Goal: Task Accomplishment & Management: Complete application form

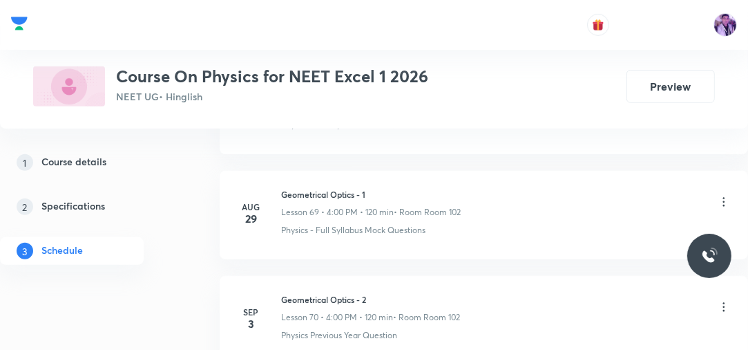
scroll to position [8453, 0]
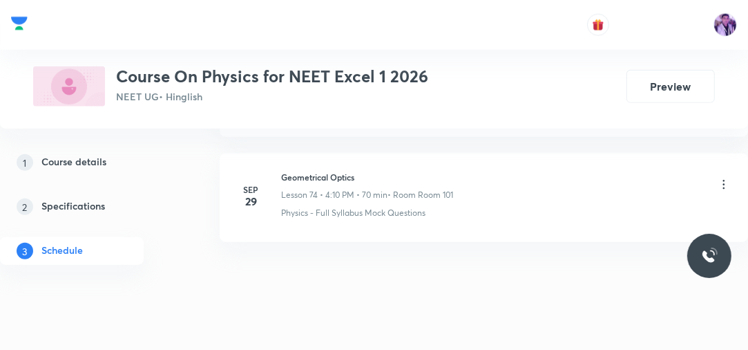
drag, startPoint x: 280, startPoint y: 152, endPoint x: 375, endPoint y: 158, distance: 94.8
click at [387, 171] on div "[DATE] Geometrical Optics Lesson 74 • 4:10 PM • 70 min • Room Room 101 Physics …" at bounding box center [484, 195] width 494 height 48
click at [350, 171] on h6 "Geometrical Optics" at bounding box center [367, 177] width 172 height 12
copy h6 "Optics"
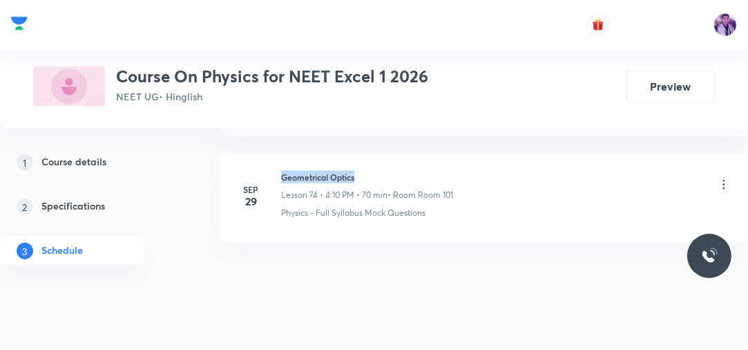
drag, startPoint x: 279, startPoint y: 151, endPoint x: 374, endPoint y: 147, distance: 95.5
click at [374, 153] on li "[DATE] Geometrical Optics Lesson 74 • 4:10 PM • 70 min • Room Room 101 Physics …" at bounding box center [484, 197] width 529 height 88
copy h6 "Geometrical Optics"
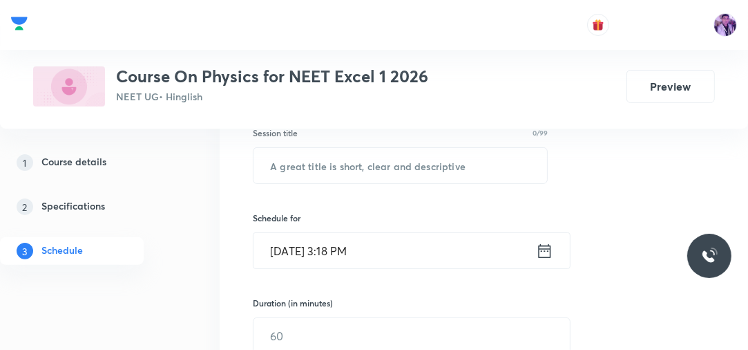
scroll to position [236, 0]
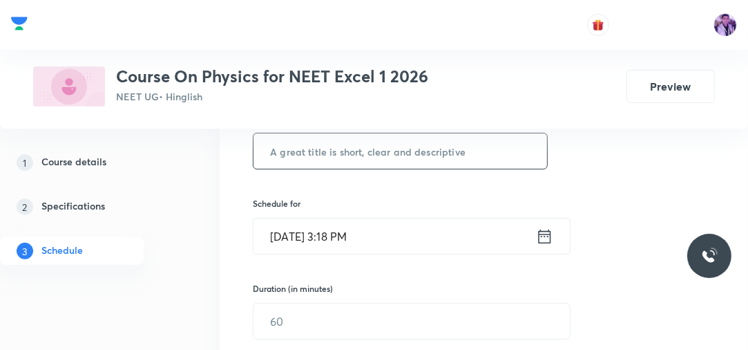
click at [406, 151] on input "text" at bounding box center [401, 150] width 294 height 35
paste input "Geometrical Optics"
type input "Geometrical Optics"
click at [341, 236] on input "[DATE] 3:18 PM" at bounding box center [395, 235] width 283 height 35
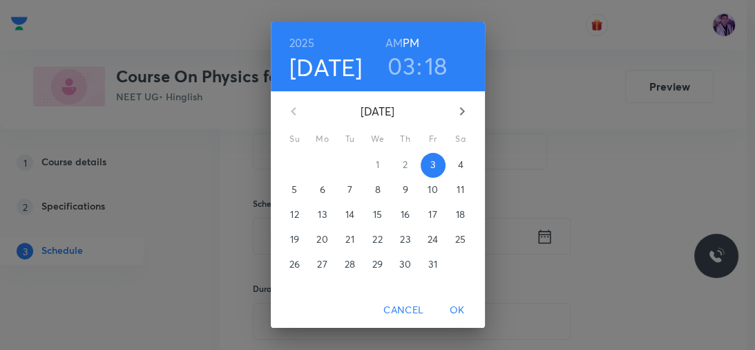
click at [403, 79] on h3 "03" at bounding box center [402, 65] width 28 height 29
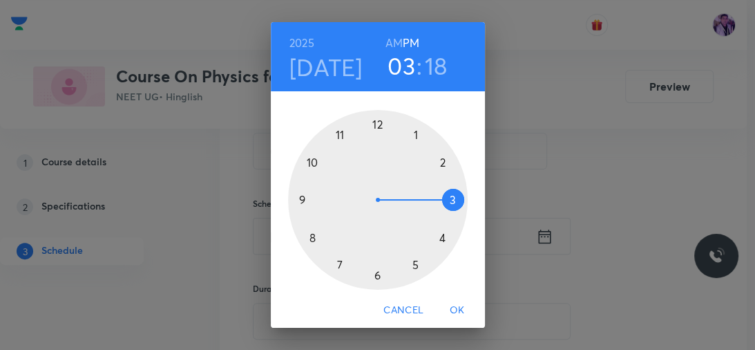
click at [443, 241] on div at bounding box center [378, 200] width 180 height 180
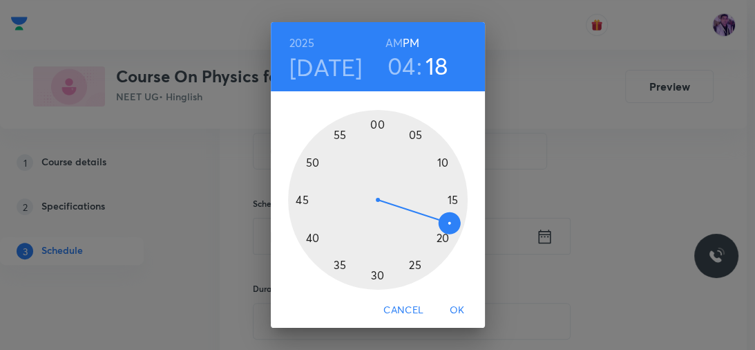
click at [374, 123] on div at bounding box center [378, 200] width 180 height 180
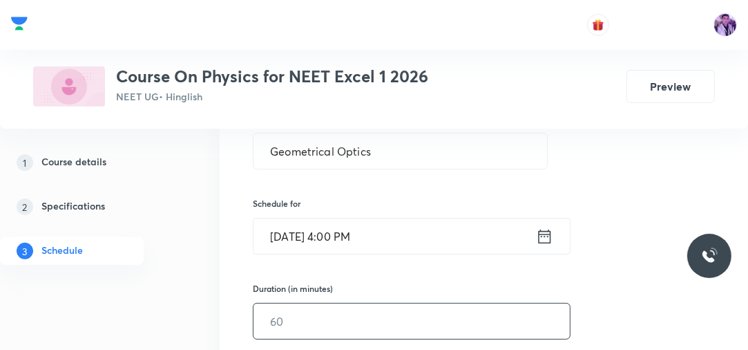
click at [293, 314] on input "text" at bounding box center [412, 320] width 317 height 35
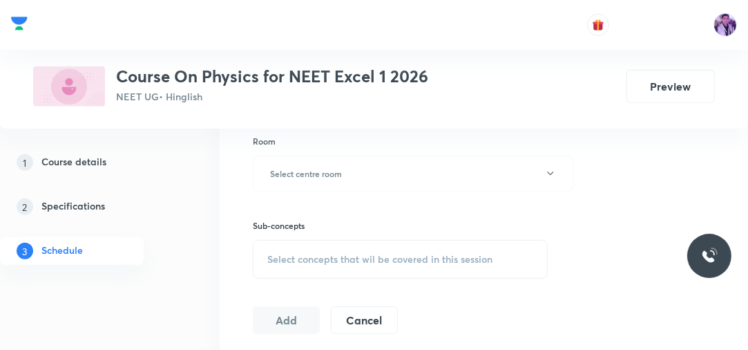
scroll to position [569, 0]
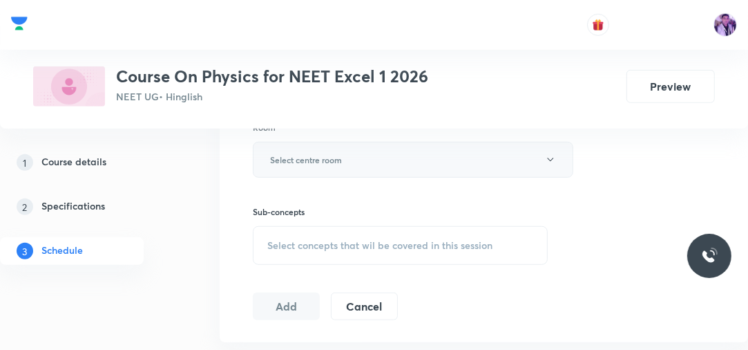
type input "70"
click at [418, 146] on button "Select centre room" at bounding box center [413, 160] width 321 height 36
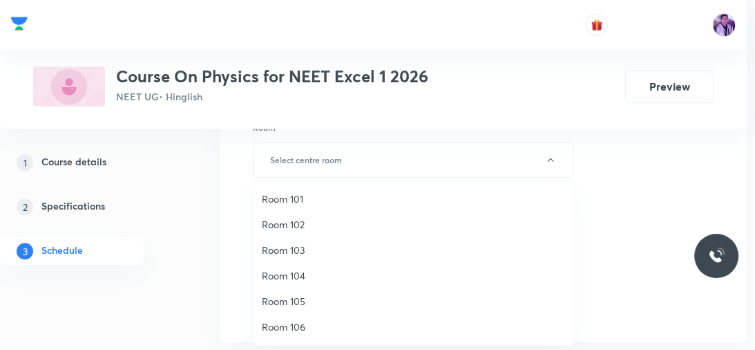
click at [316, 214] on li "Room 102" at bounding box center [413, 224] width 319 height 26
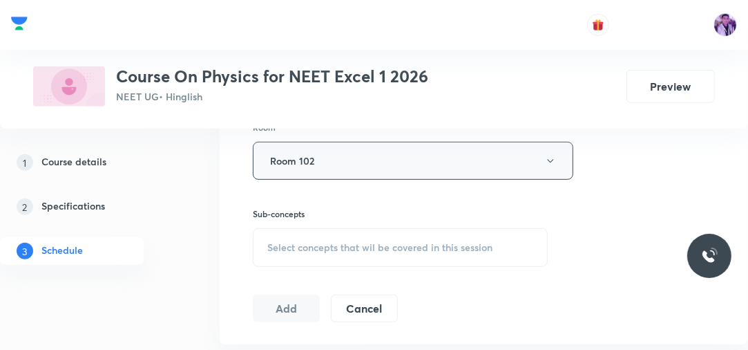
click at [367, 166] on button "Room 102" at bounding box center [413, 161] width 321 height 38
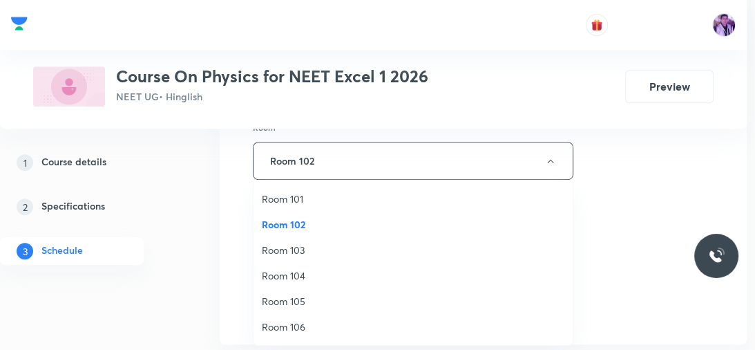
click at [296, 194] on span "Room 101" at bounding box center [413, 198] width 303 height 15
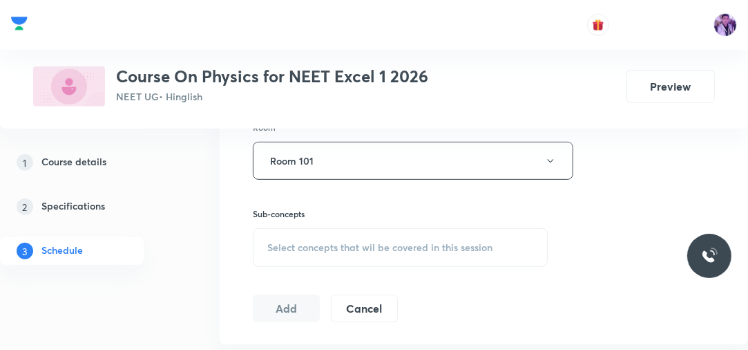
click at [312, 250] on span "Select concepts that wil be covered in this session" at bounding box center [379, 247] width 225 height 11
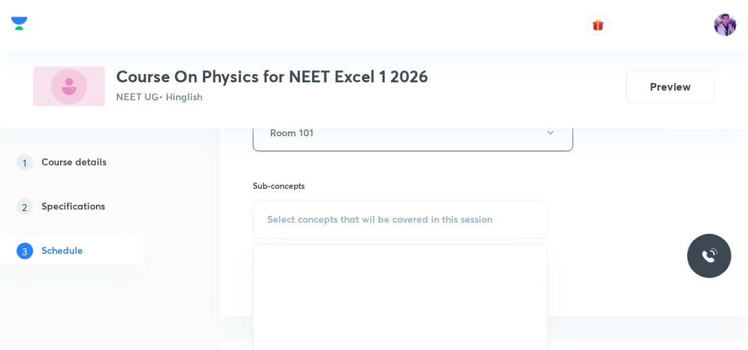
scroll to position [625, 0]
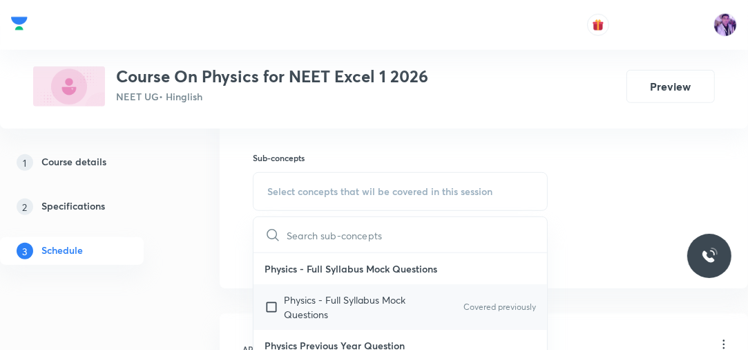
click at [285, 292] on p "Physics - Full Syllabus Mock Questions" at bounding box center [354, 306] width 140 height 29
checkbox input "true"
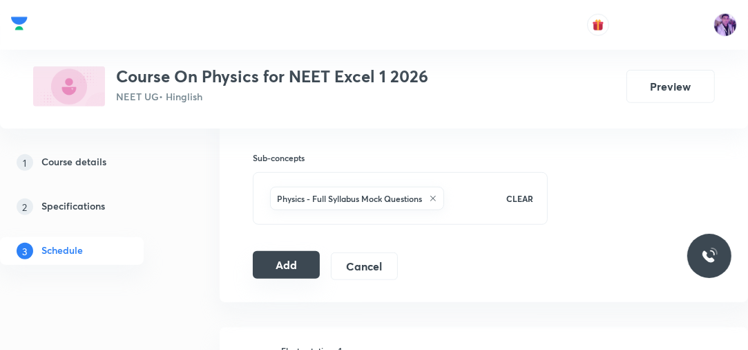
click at [304, 264] on button "Add" at bounding box center [286, 265] width 67 height 28
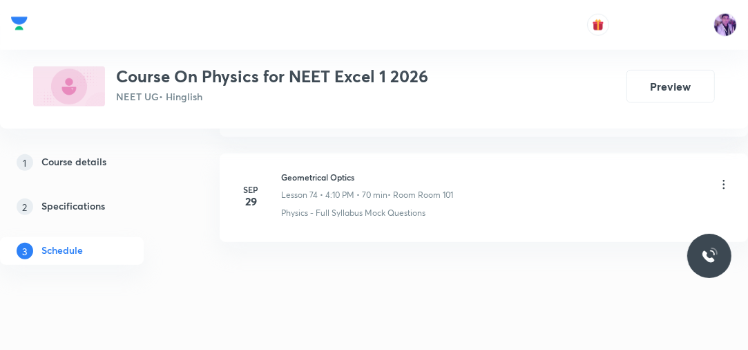
scroll to position [7843, 0]
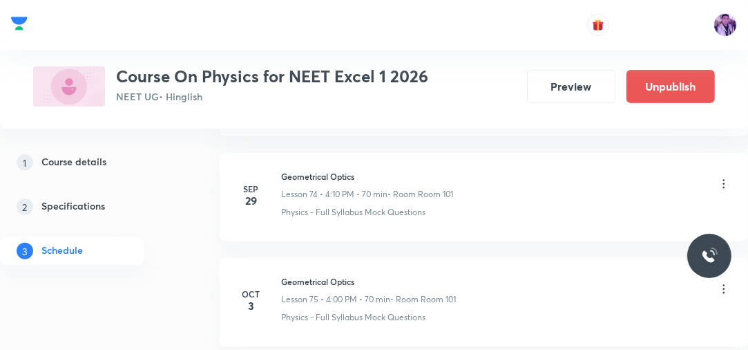
click at [402, 258] on li "[DATE] Geometrical Optics Lesson 75 • 4:00 PM • 70 min • Room Room 101 Physics …" at bounding box center [484, 302] width 529 height 88
